Goal: Information Seeking & Learning: Learn about a topic

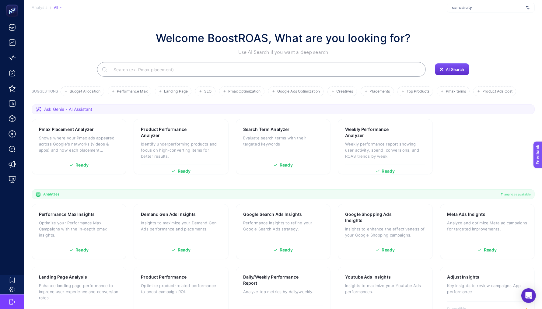
click at [489, 4] on div "camasircity" at bounding box center [491, 8] width 88 height 10
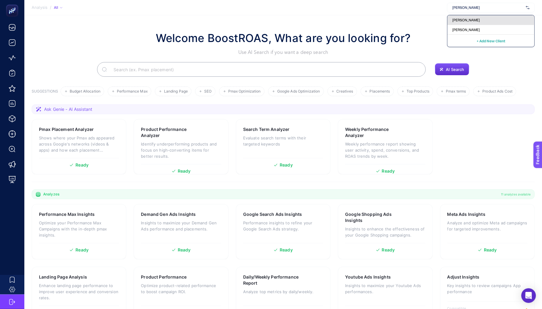
type input "[PERSON_NAME]"
click at [484, 23] on div "[PERSON_NAME]" at bounding box center [490, 20] width 87 height 10
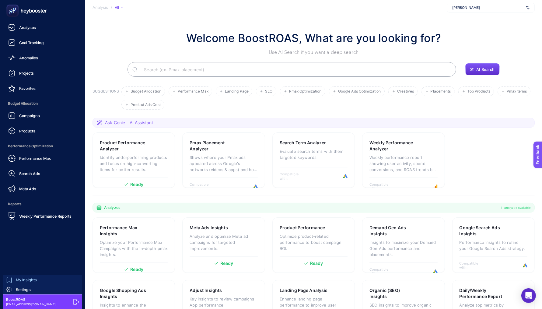
click at [35, 279] on span "My Insights" at bounding box center [26, 279] width 21 height 5
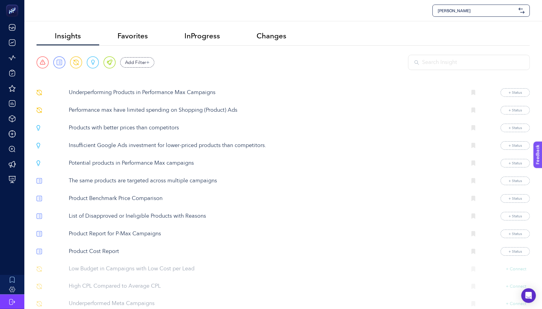
click at [156, 91] on p "Underperforming Products in Performance Max Campaigns" at bounding box center [265, 92] width 393 height 8
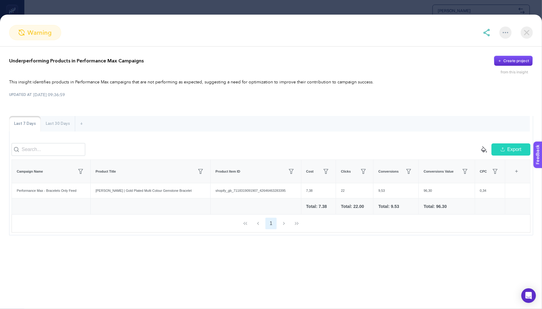
scroll to position [15, 0]
click at [93, 63] on p "Underperforming Products in Performance Max Campaigns" at bounding box center [76, 60] width 134 height 7
click at [245, 203] on td at bounding box center [255, 206] width 91 height 16
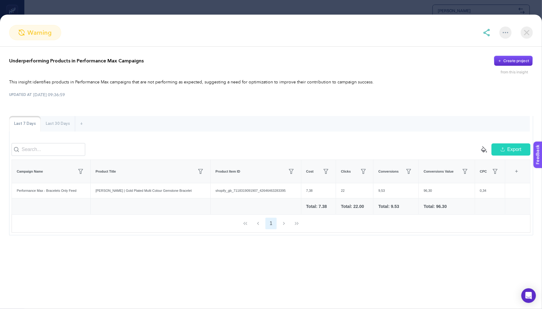
click at [527, 33] on img at bounding box center [526, 32] width 12 height 12
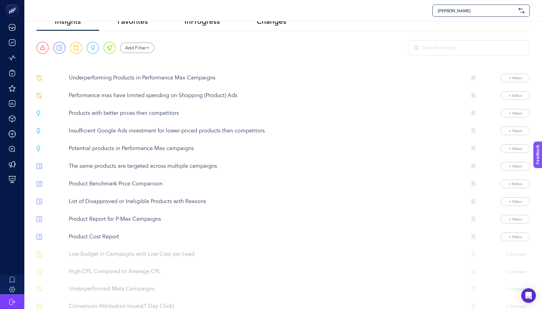
click at [116, 78] on p "Underperforming Products in Performance Max Campaigns" at bounding box center [265, 78] width 393 height 8
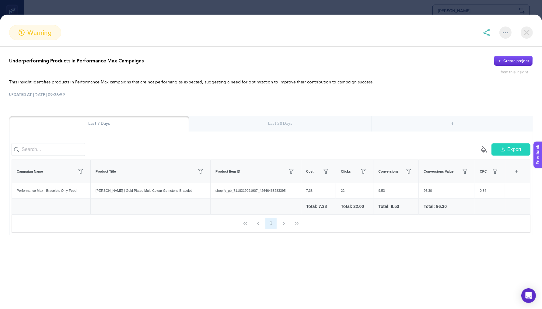
click at [246, 126] on div "Last 30 Days" at bounding box center [280, 124] width 182 height 16
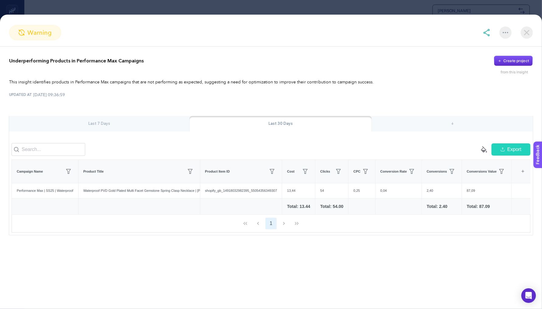
click at [530, 33] on img at bounding box center [526, 32] width 12 height 12
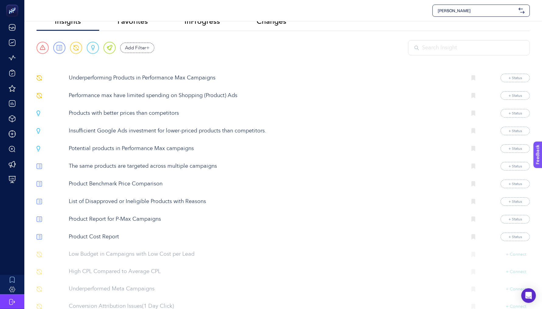
click at [106, 98] on p "Performance max have limited spending on Shopping (Product) Ads" at bounding box center [265, 96] width 393 height 8
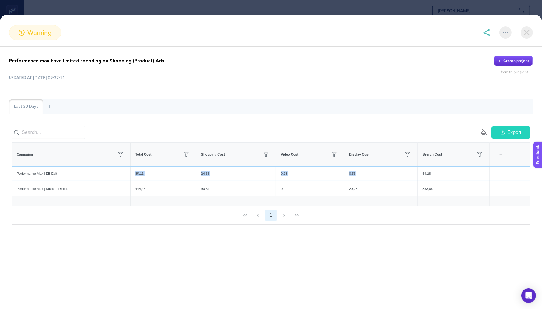
drag, startPoint x: 387, startPoint y: 180, endPoint x: 118, endPoint y: 178, distance: 269.7
click at [118, 178] on tr "Performance Max | EB Edit 85,11 24,35 0,93 0,55 59,28" at bounding box center [271, 173] width 518 height 15
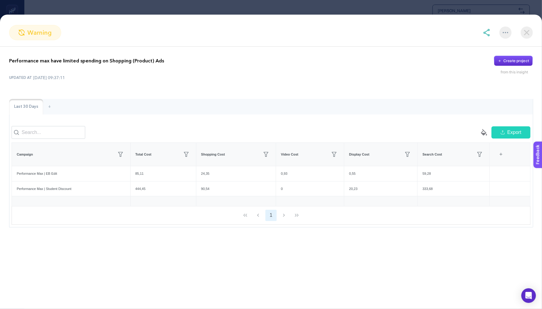
click at [310, 112] on div "Last 30 Days +" at bounding box center [270, 107] width 523 height 16
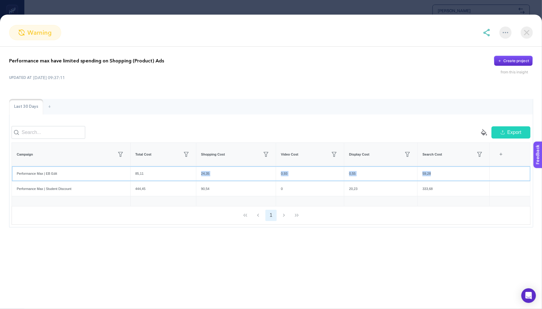
drag, startPoint x: 448, startPoint y: 177, endPoint x: 166, endPoint y: 178, distance: 281.3
click at [166, 178] on tr "Performance Max | EB Edit 85,11 24,35 0,93 0,55 59,28" at bounding box center [271, 173] width 518 height 15
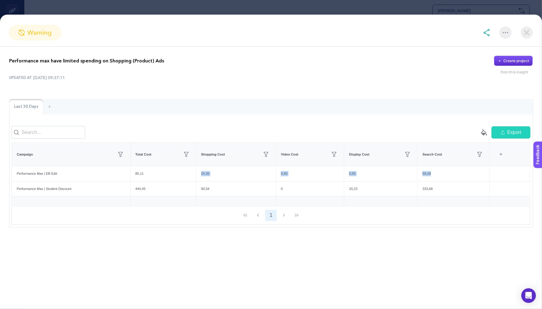
click at [489, 32] on img at bounding box center [486, 32] width 7 height 7
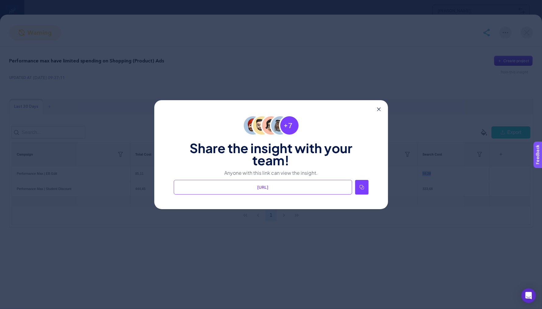
click at [364, 185] on div at bounding box center [361, 187] width 13 height 15
click at [439, 113] on div "Share the insight with your team! Anyone with this link can view the insight. […" at bounding box center [271, 154] width 542 height 309
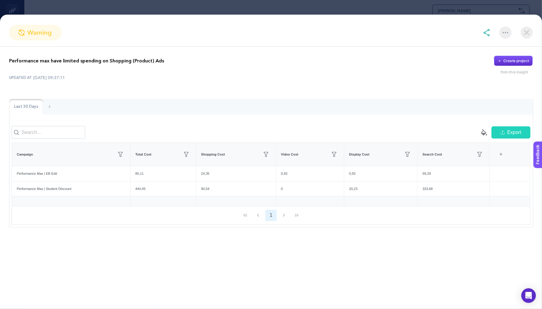
click at [525, 30] on img at bounding box center [526, 32] width 12 height 12
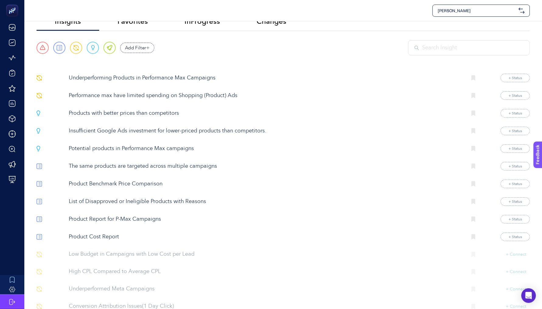
click at [92, 128] on p "Insufficient Google Ads investment for lower-priced products than competitors." at bounding box center [265, 131] width 393 height 8
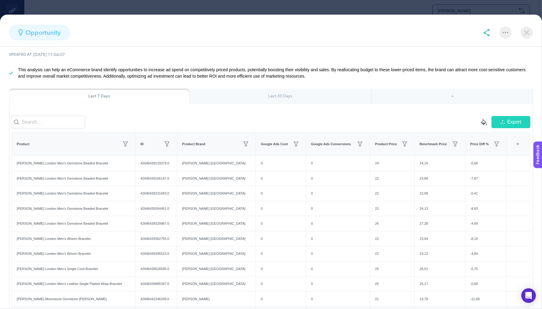
scroll to position [0, 0]
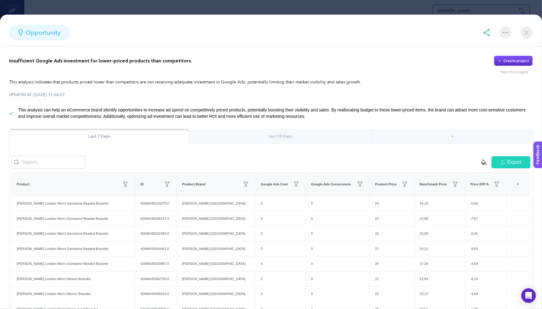
click at [485, 30] on img at bounding box center [486, 32] width 7 height 7
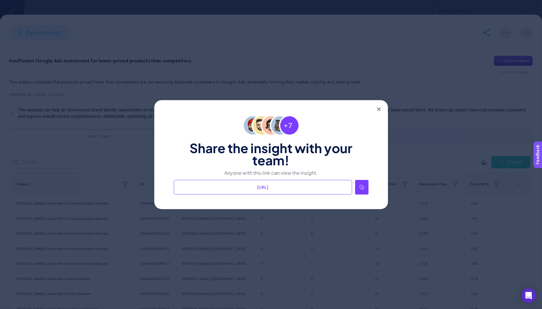
click at [363, 191] on div at bounding box center [361, 187] width 13 height 15
click at [376, 110] on div "Share the insight with your team! Anyone with this link can view the insight. […" at bounding box center [271, 154] width 234 height 109
click at [381, 109] on div "Share the insight with your team! Anyone with this link can view the insight. […" at bounding box center [271, 154] width 234 height 109
click at [379, 108] on icon at bounding box center [379, 109] width 4 height 4
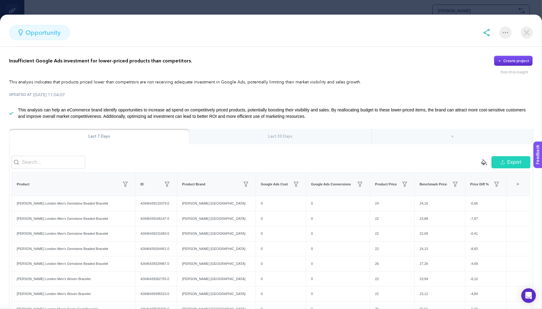
click at [528, 29] on img at bounding box center [526, 32] width 12 height 12
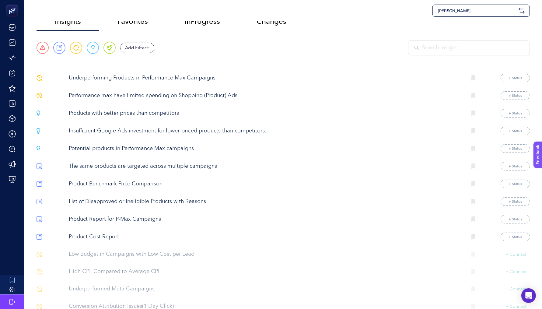
click at [109, 74] on p "Underperforming Products in Performance Max Campaigns" at bounding box center [265, 78] width 393 height 8
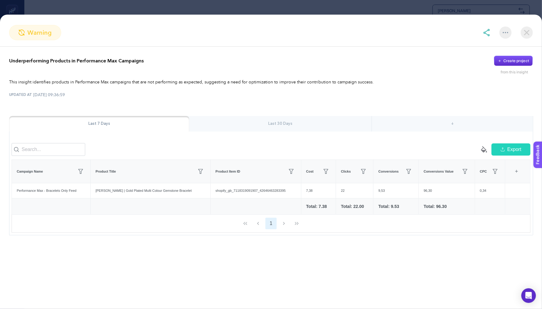
click at [489, 34] on img at bounding box center [486, 32] width 7 height 7
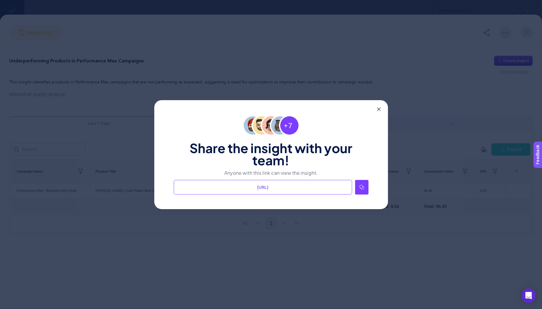
click at [447, 43] on div "Share the insight with your team! Anyone with this link can view the insight. […" at bounding box center [271, 154] width 542 height 309
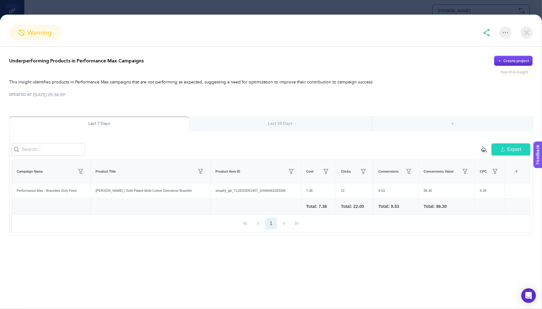
click at [530, 36] on img at bounding box center [526, 32] width 12 height 12
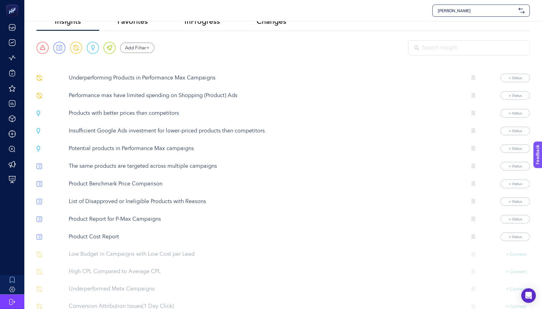
click at [98, 95] on p "Performance max have limited spending on Shopping (Product) Ads" at bounding box center [265, 96] width 393 height 8
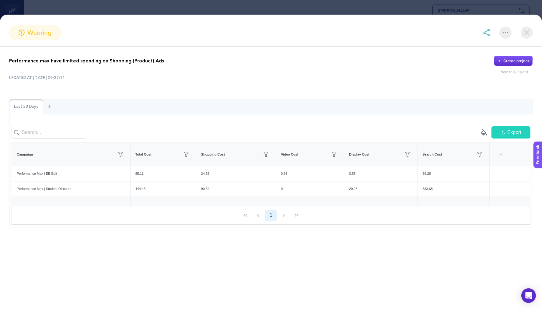
click at [490, 32] on img at bounding box center [486, 32] width 7 height 7
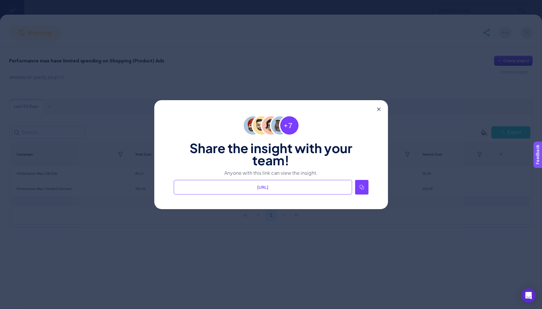
click at [367, 187] on div at bounding box center [361, 187] width 13 height 15
click at [380, 113] on div "Share the insight with your team! Anyone with this link can view the insight. […" at bounding box center [271, 154] width 234 height 109
click at [377, 109] on icon at bounding box center [379, 109] width 4 height 4
